Goal: Find specific page/section: Find specific page/section

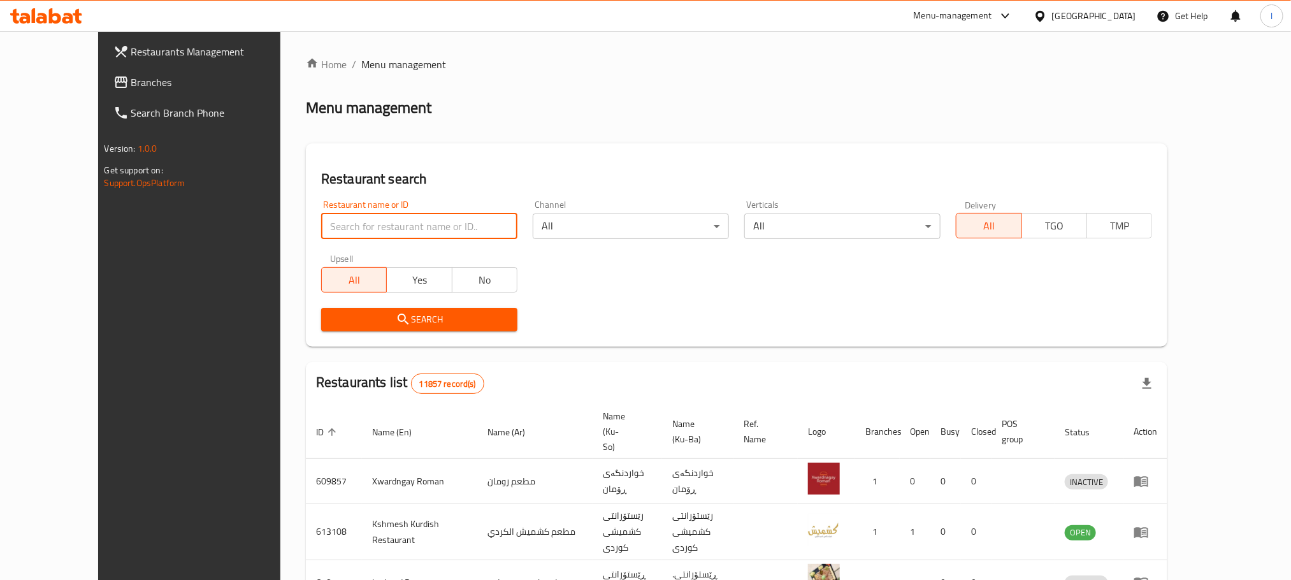
click at [321, 226] on input "search" at bounding box center [419, 225] width 196 height 25
type input "qasab"
click button "Search" at bounding box center [419, 320] width 196 height 24
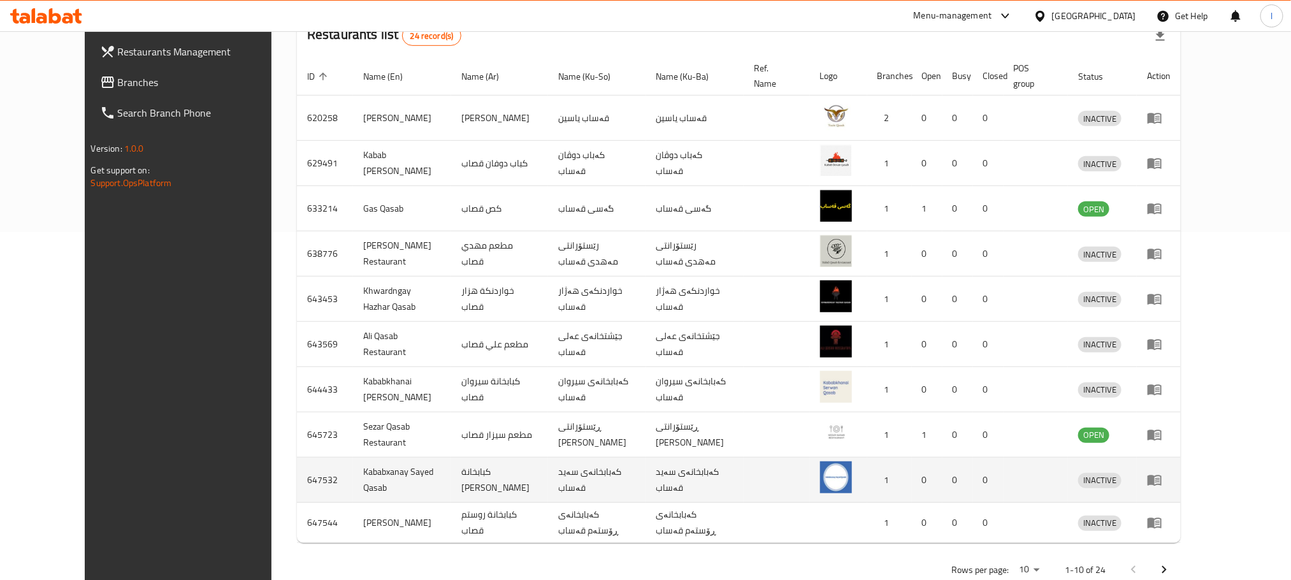
scroll to position [356, 0]
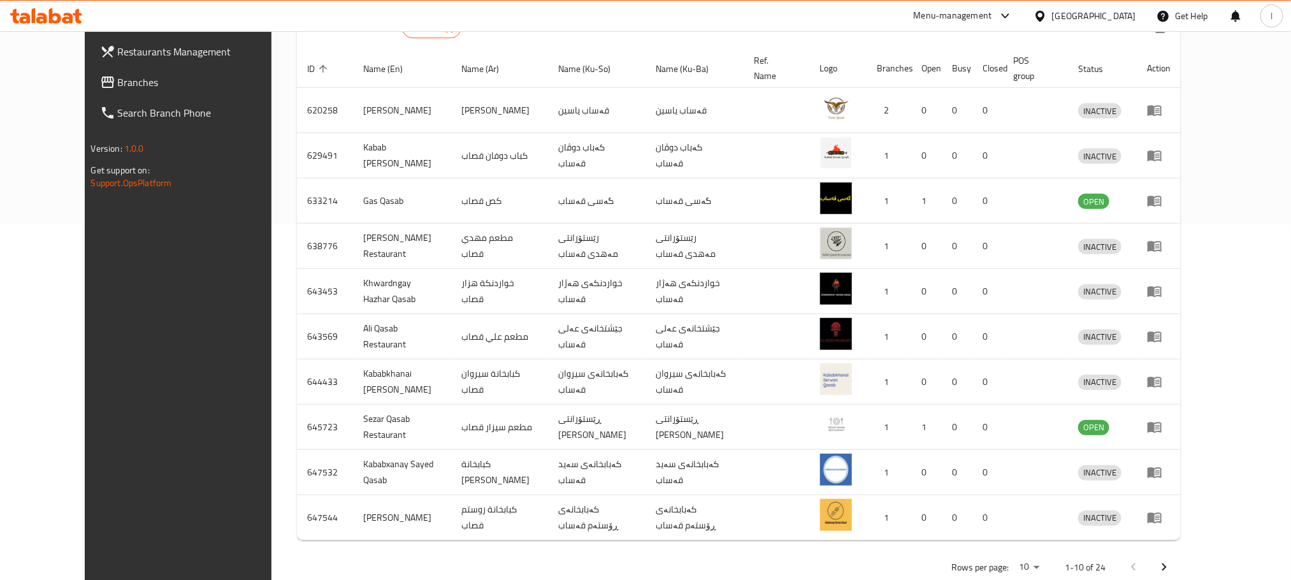
click at [1172, 559] on icon "Next page" at bounding box center [1163, 566] width 15 height 15
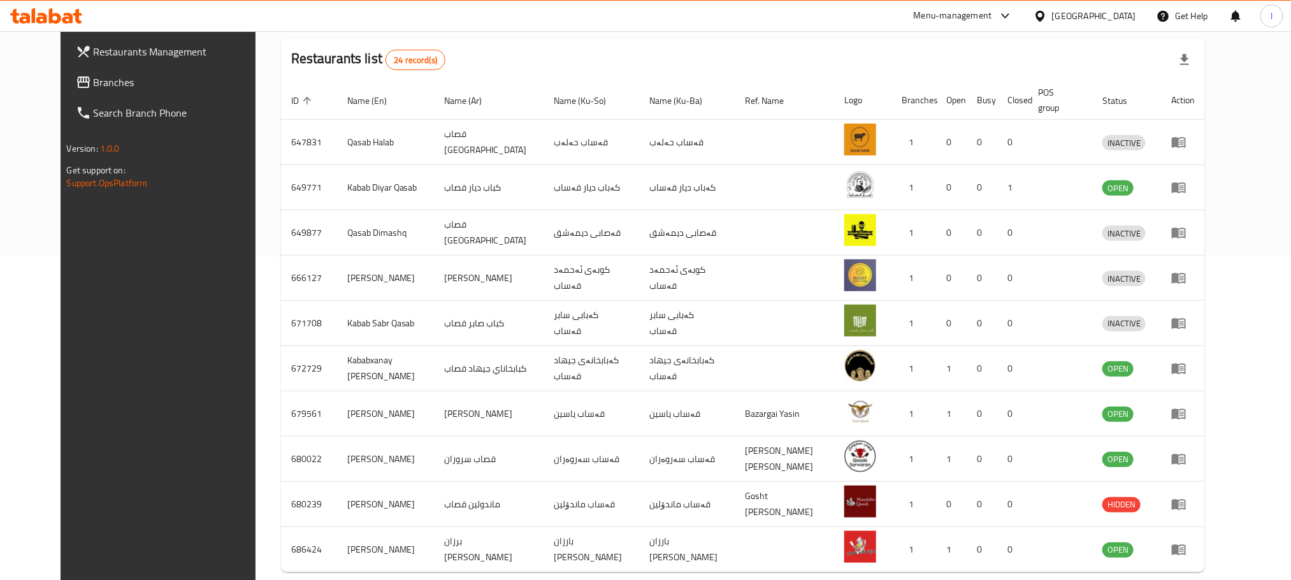
scroll to position [350, 0]
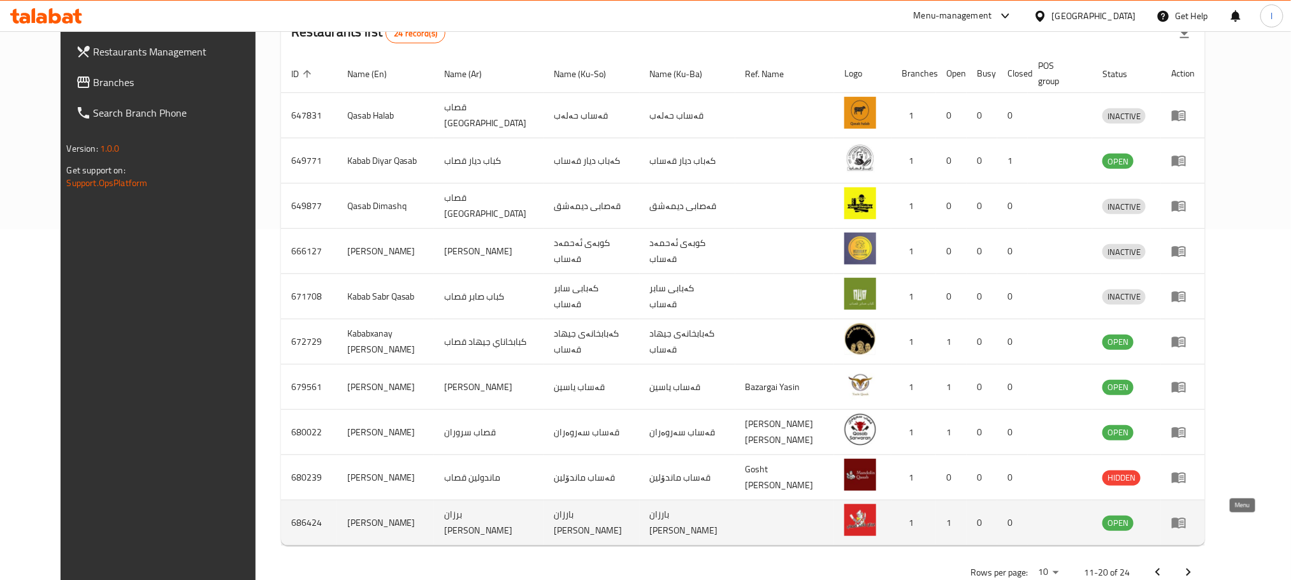
click at [1184, 526] on icon "enhanced table" at bounding box center [1181, 523] width 4 height 5
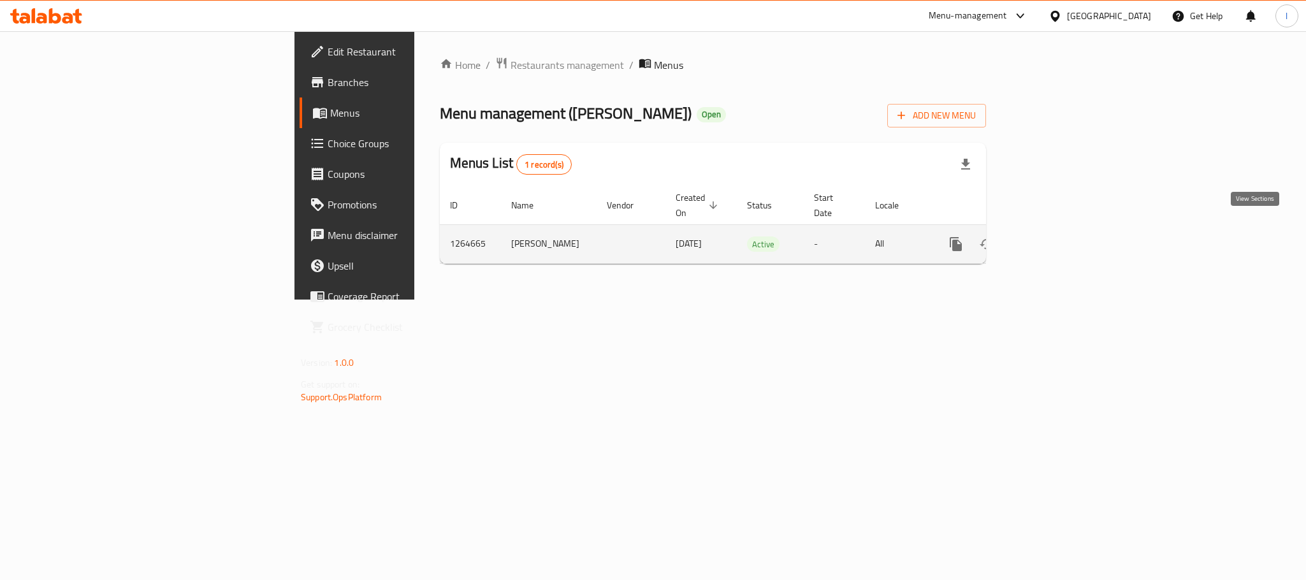
click at [1055, 236] on icon "enhanced table" at bounding box center [1047, 243] width 15 height 15
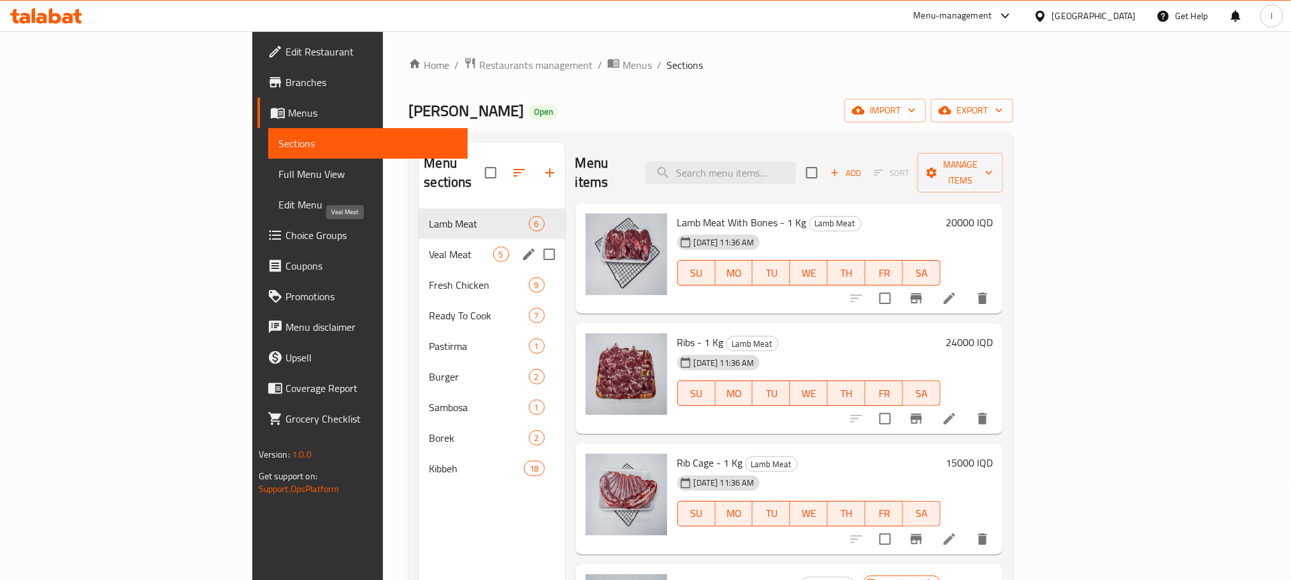
click at [429, 247] on span "Veal Meat" at bounding box center [461, 254] width 64 height 15
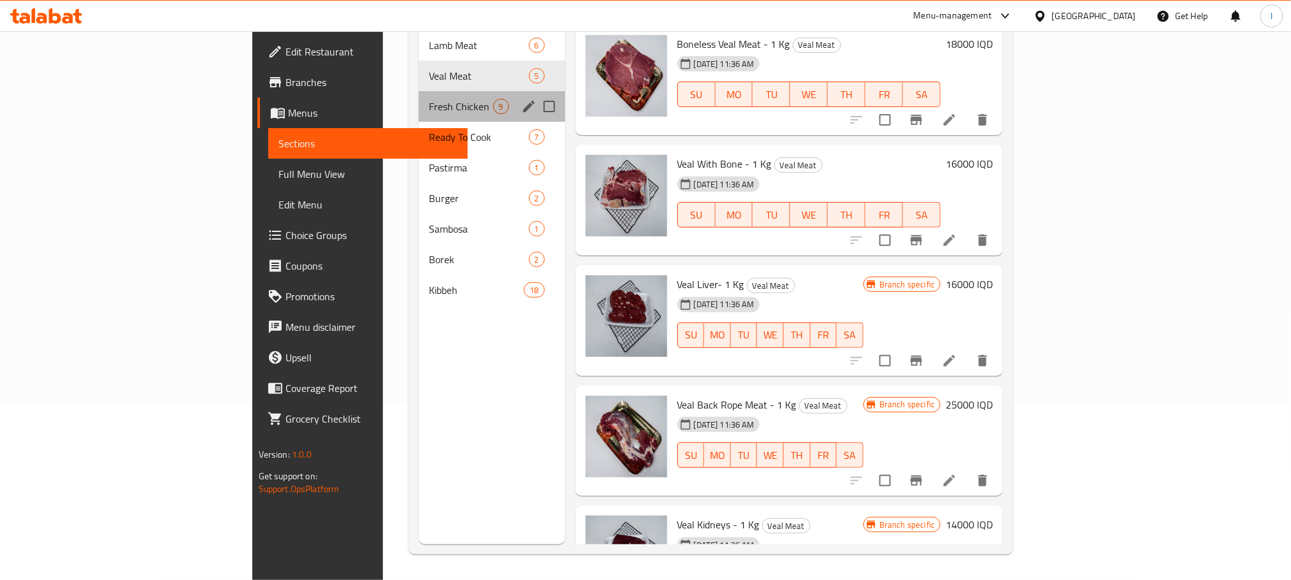
click at [419, 91] on div "Fresh Chicken 9" at bounding box center [492, 106] width 146 height 31
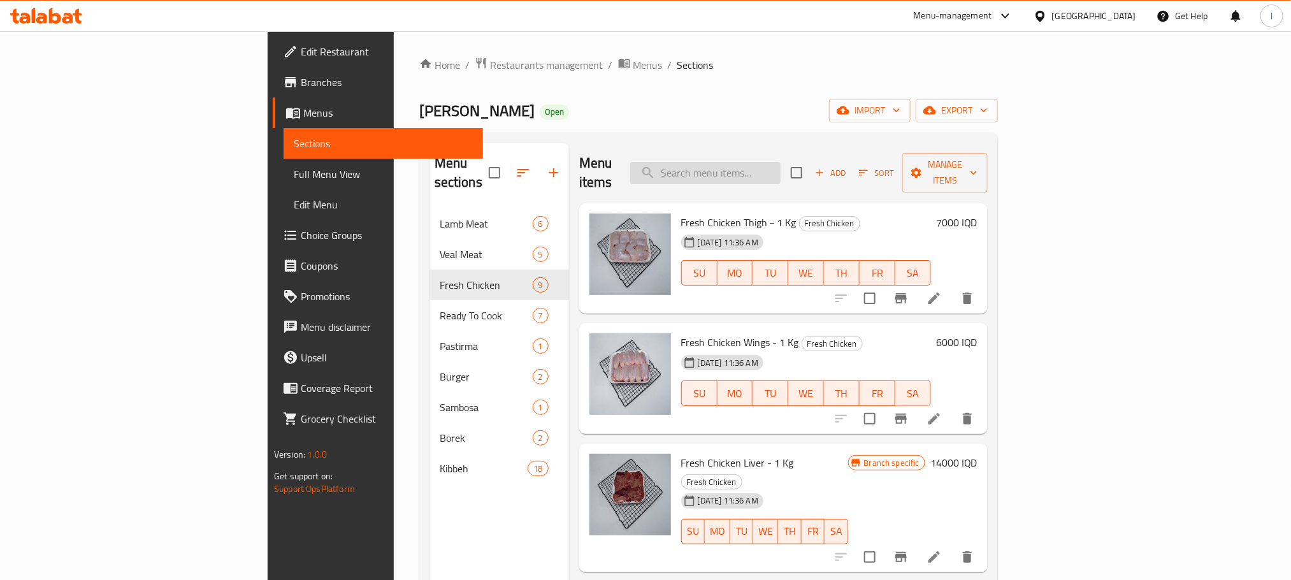
click at [781, 169] on input "search" at bounding box center [705, 173] width 150 height 22
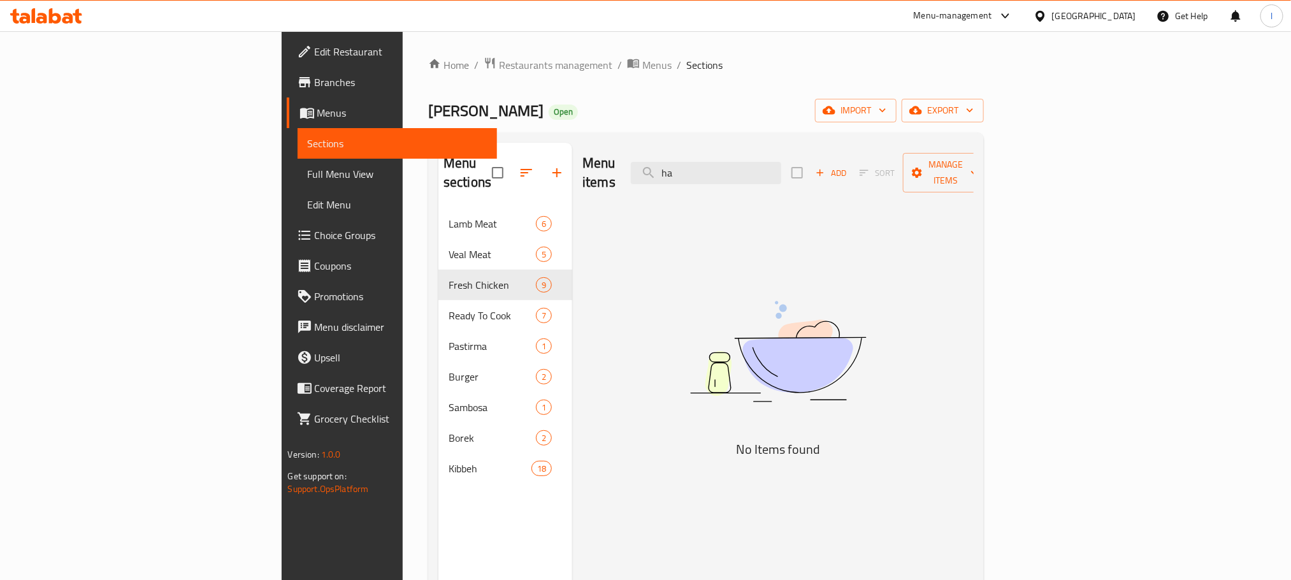
type input "h"
